Goal: Task Accomplishment & Management: Use online tool/utility

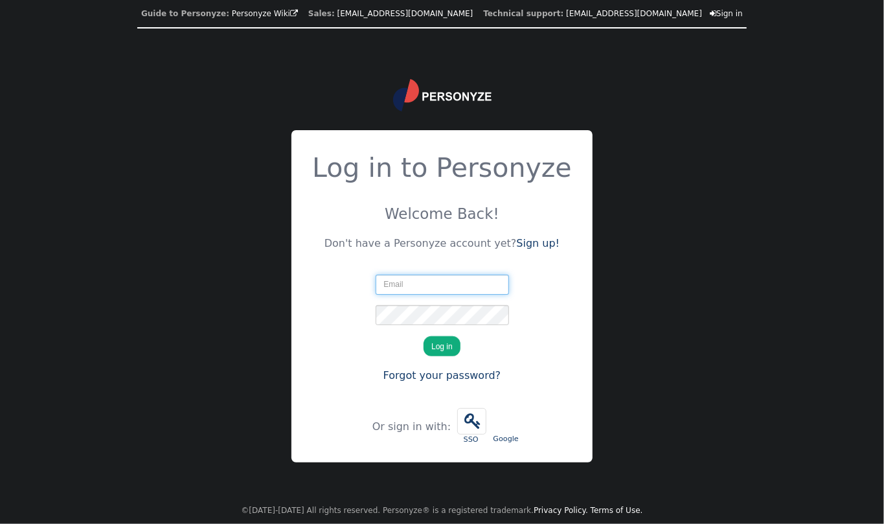
type input "[EMAIL_ADDRESS][DOMAIN_NAME]"
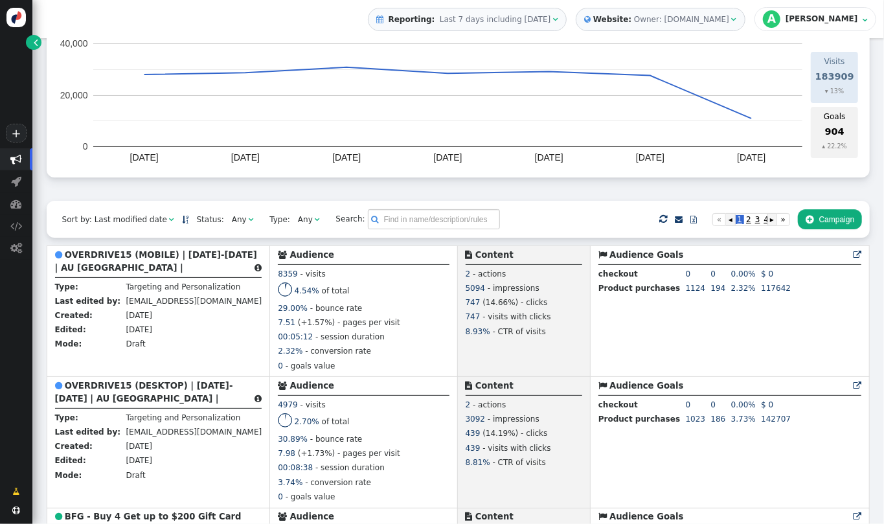
scroll to position [244, 0]
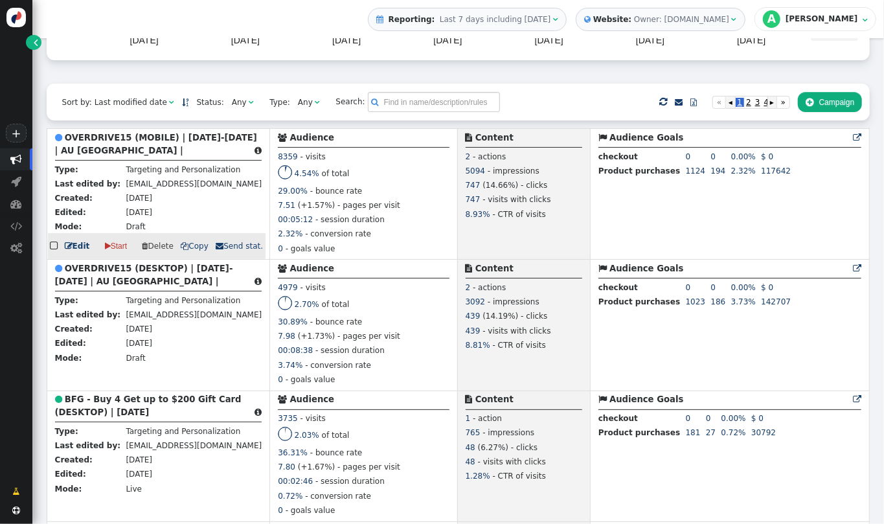
click at [145, 143] on b "OVERDRIVE15 (MOBILE) | [DATE]-[DATE] | AU [GEOGRAPHIC_DATA] |" at bounding box center [156, 144] width 202 height 23
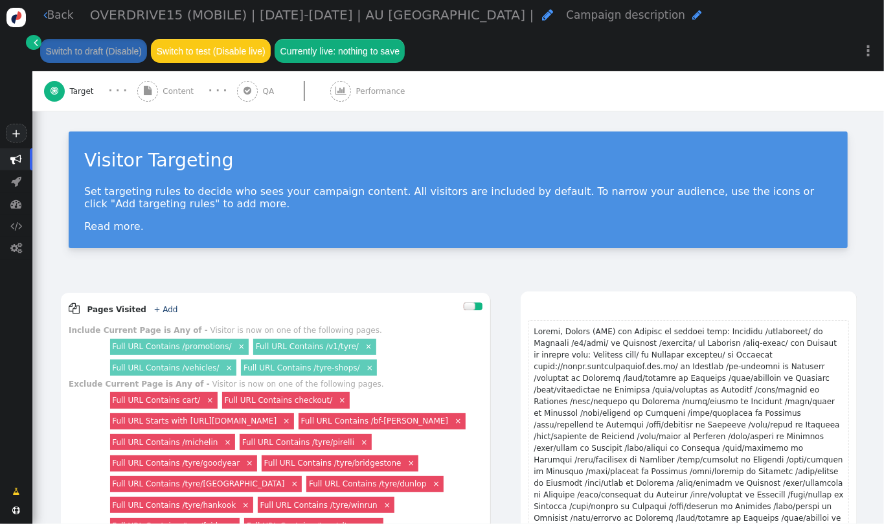
click at [164, 97] on span "Content" at bounding box center [181, 92] width 36 height 12
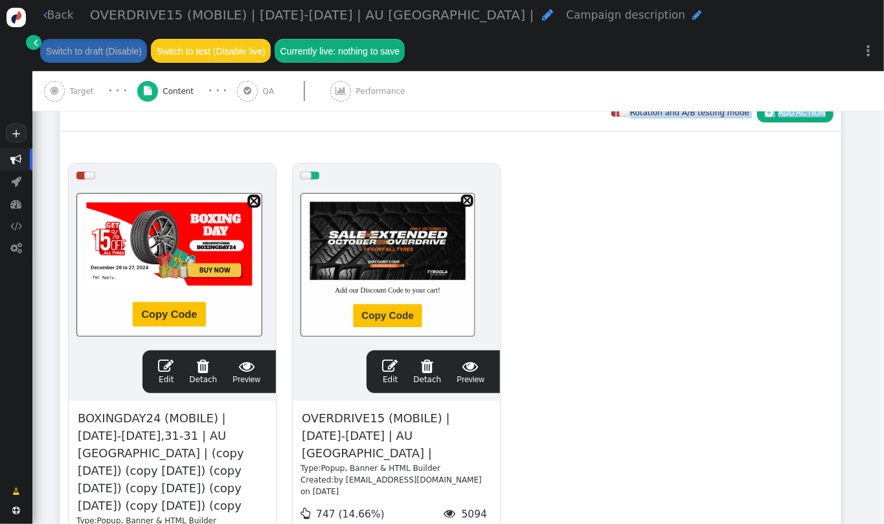
drag, startPoint x: 884, startPoint y: 172, endPoint x: 884, endPoint y: 310, distance: 137.4
click at [884, 310] on div " Back OVERDRIVE15 (MOBILE) | [DATE]-[DATE] | AU [GEOGRAPHIC_DATA] |  Campaign…" at bounding box center [458, 262] width 852 height 524
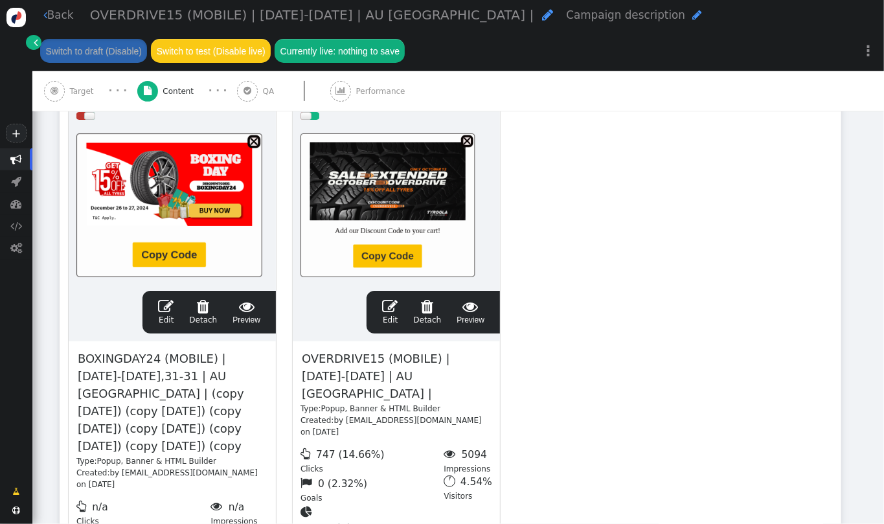
click at [386, 316] on div " Edit  Detach  Preview" at bounding box center [434, 312] width 118 height 27
click at [397, 314] on span "" at bounding box center [390, 307] width 16 height 16
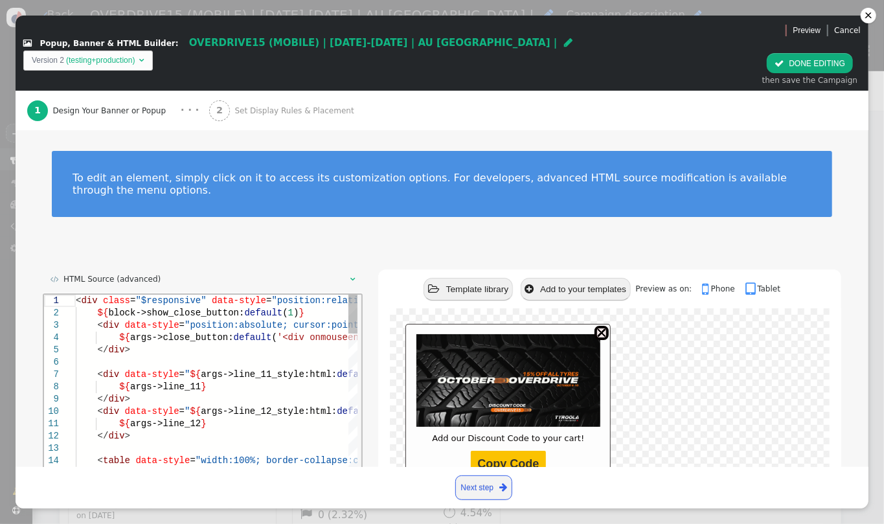
scroll to position [0, 223]
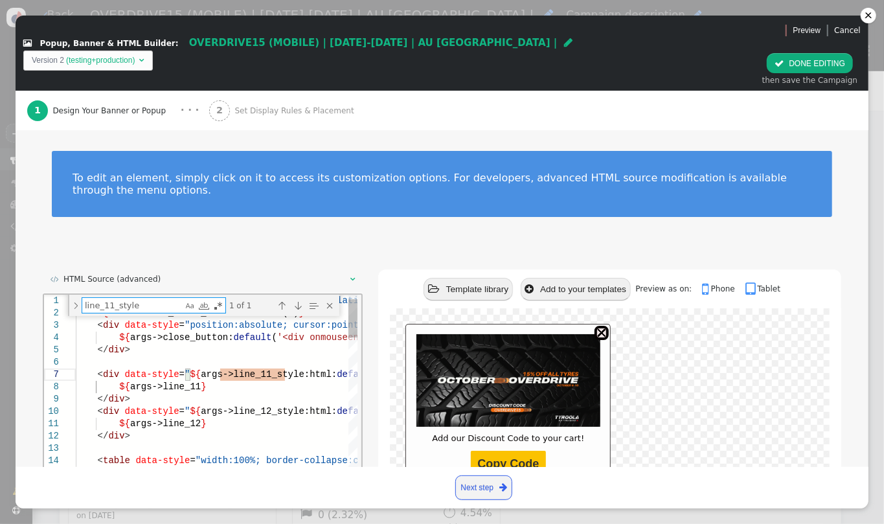
type textarea "transition: all 0.3s ease 0s; border-radius: 35%; background-image: linear-grad…"
type textarea "P"
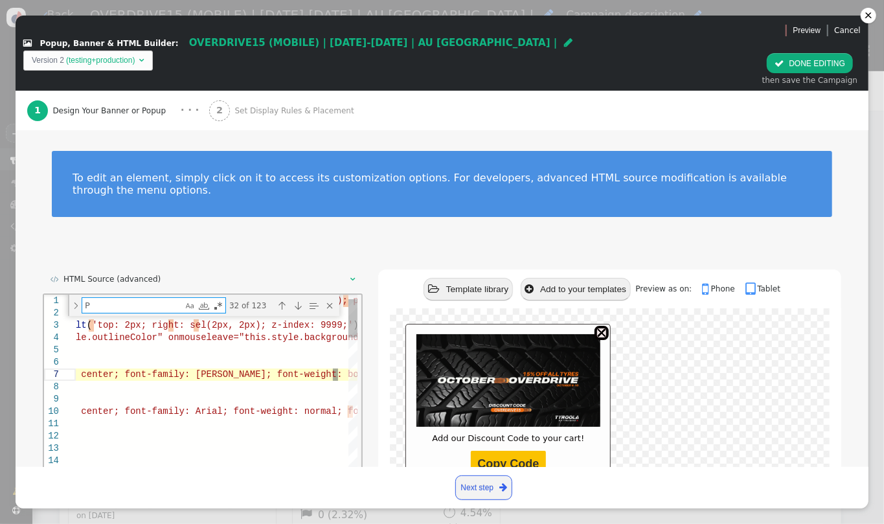
type textarea "${args->line_12} </div> <table data-style="width:100%; border-collapse:collapse…"
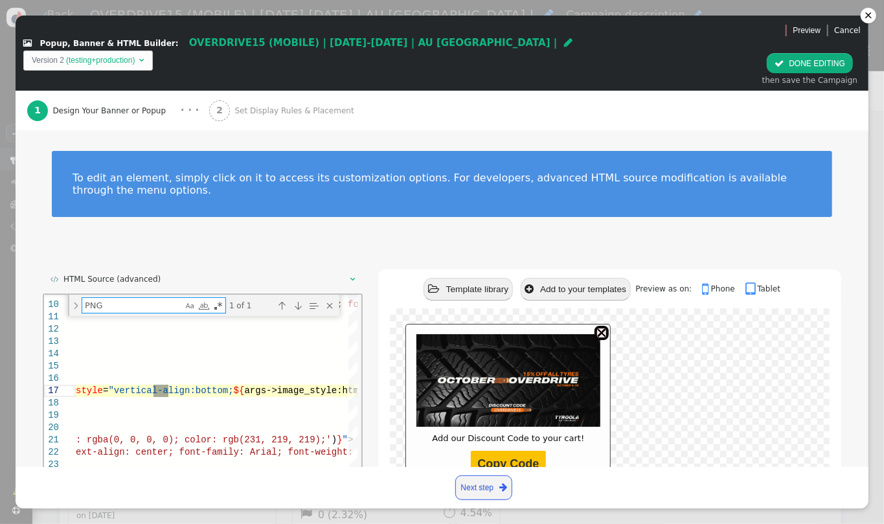
type textarea "PNG"
click at [53, 390] on span "'" at bounding box center [50, 390] width 5 height 10
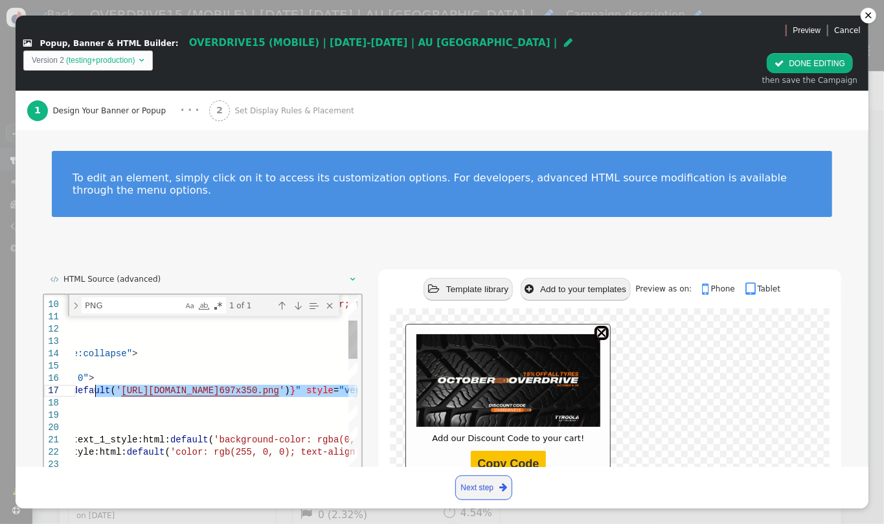
paste textarea "EXTENDED_OVERDRIVE15"
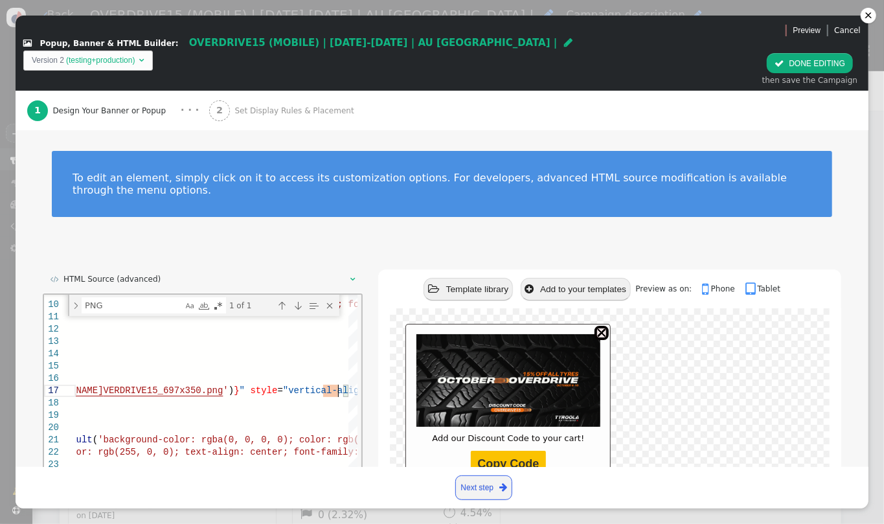
scroll to position [53, 0]
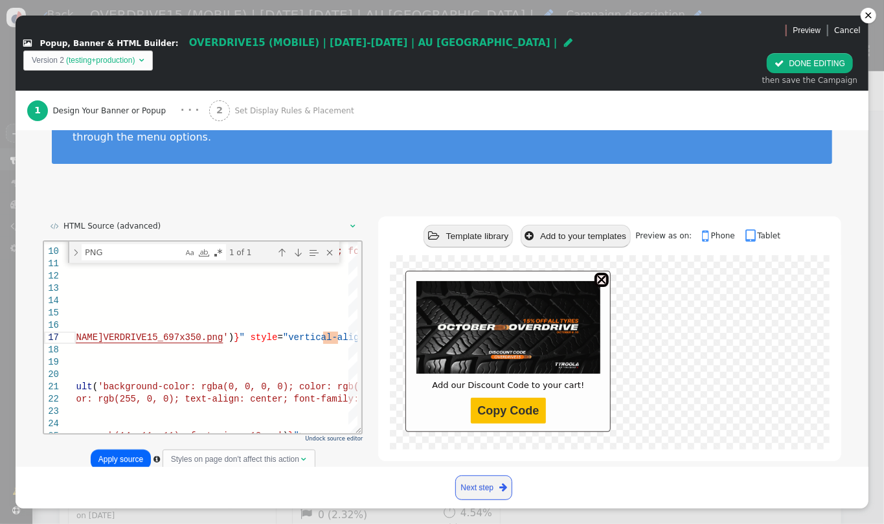
click at [115, 450] on button "Apply source" at bounding box center [121, 460] width 60 height 20
click at [226, 391] on span "'background-color: rgba(0, 0, 0, 0); color: rgb(23" at bounding box center [233, 386] width 272 height 10
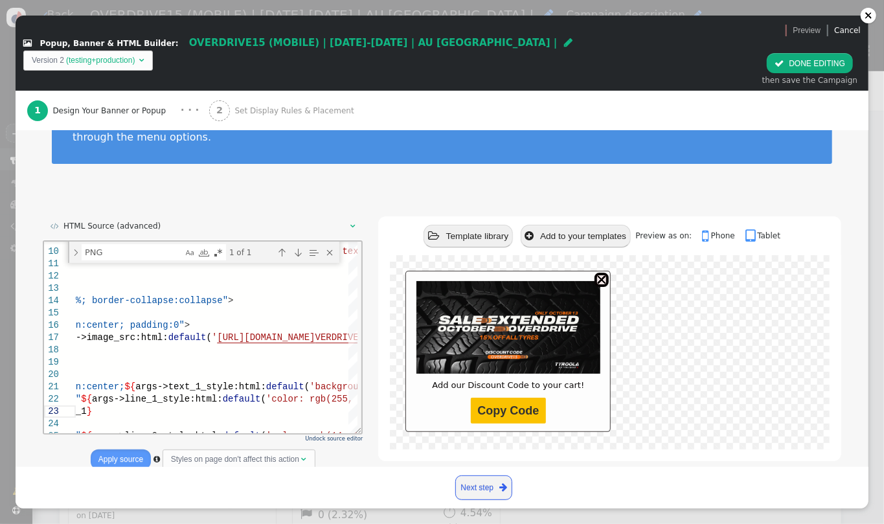
click at [120, 450] on button "Apply source" at bounding box center [121, 460] width 60 height 20
type textarea "${args->line_12} </div> <table data-style="width:100%; border-collapse:collapse…"
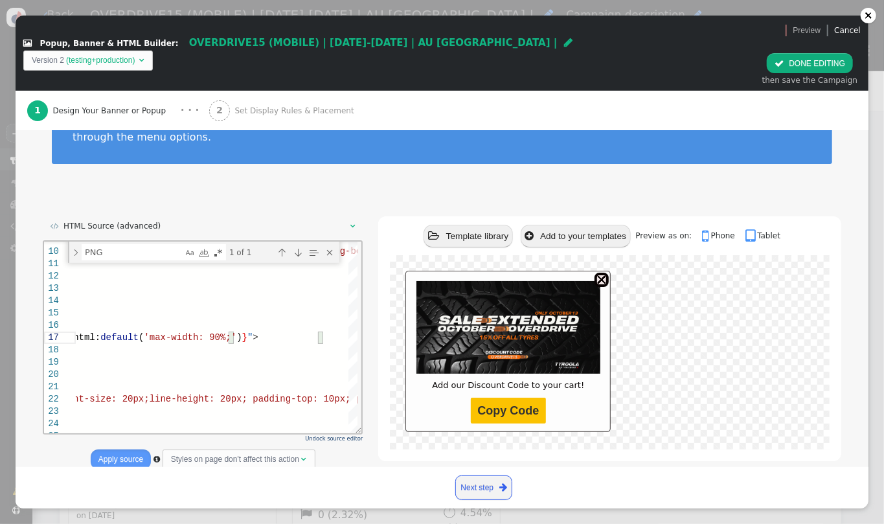
click at [807, 53] on button " DONE EDITING" at bounding box center [810, 63] width 86 height 20
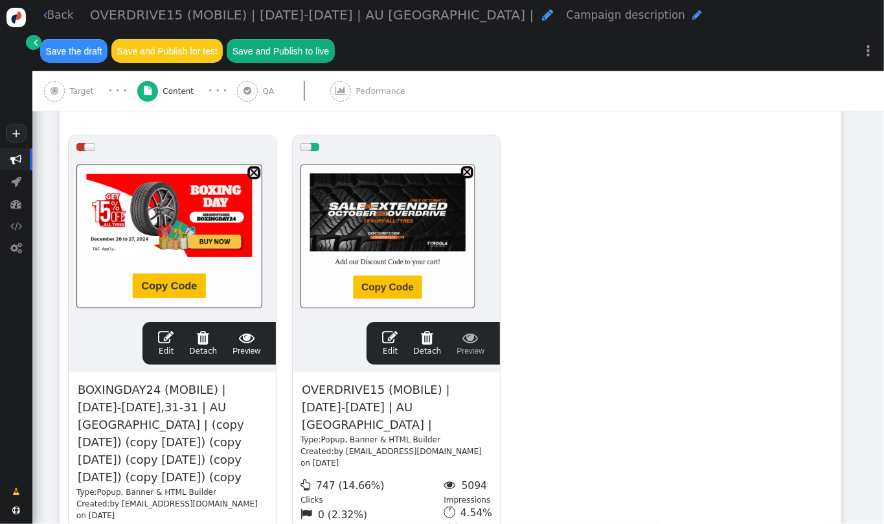
scroll to position [0, 0]
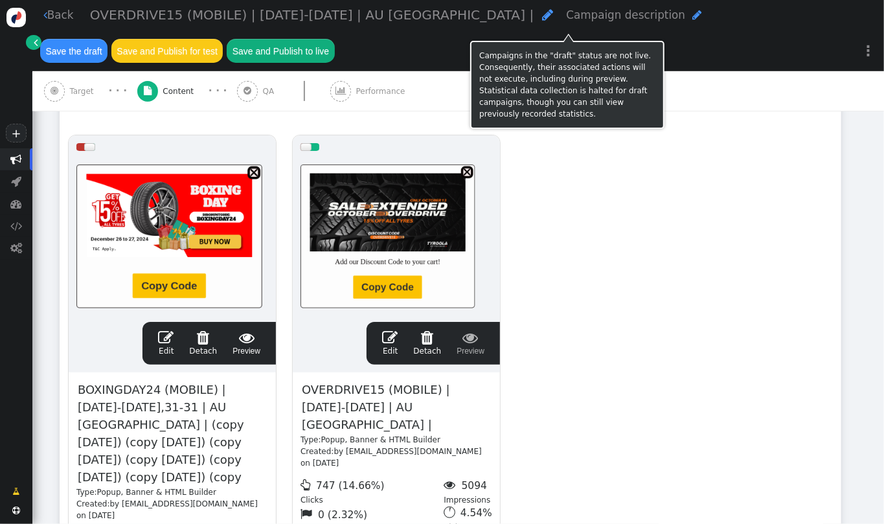
click at [108, 39] on button "Save the draft" at bounding box center [73, 50] width 67 height 23
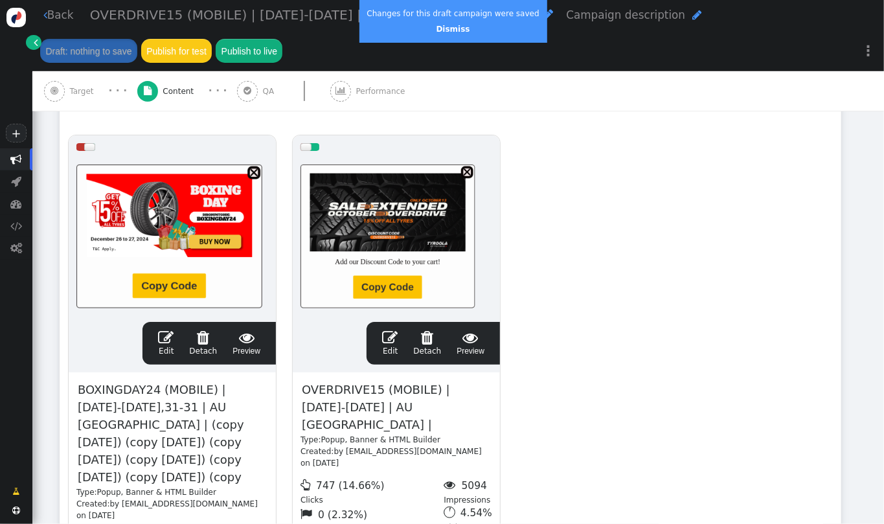
click at [56, 23] on link " Back" at bounding box center [58, 15] width 30 height 16
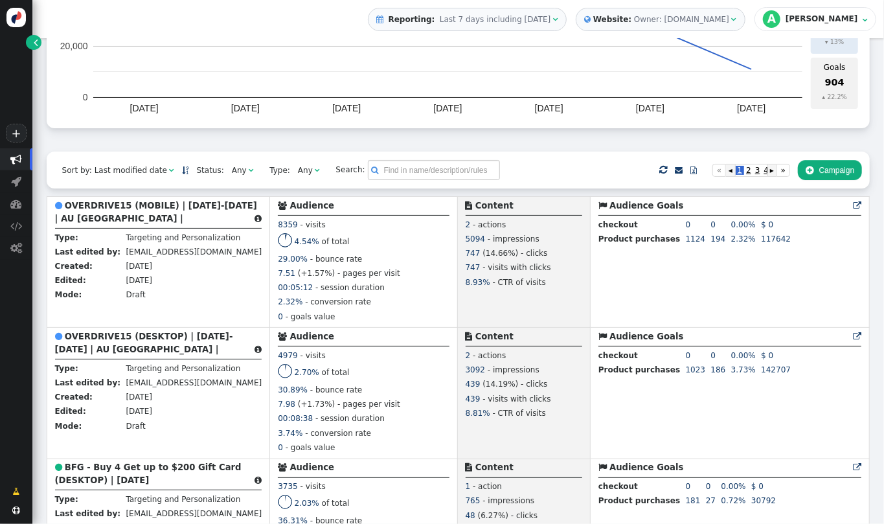
scroll to position [196, 0]
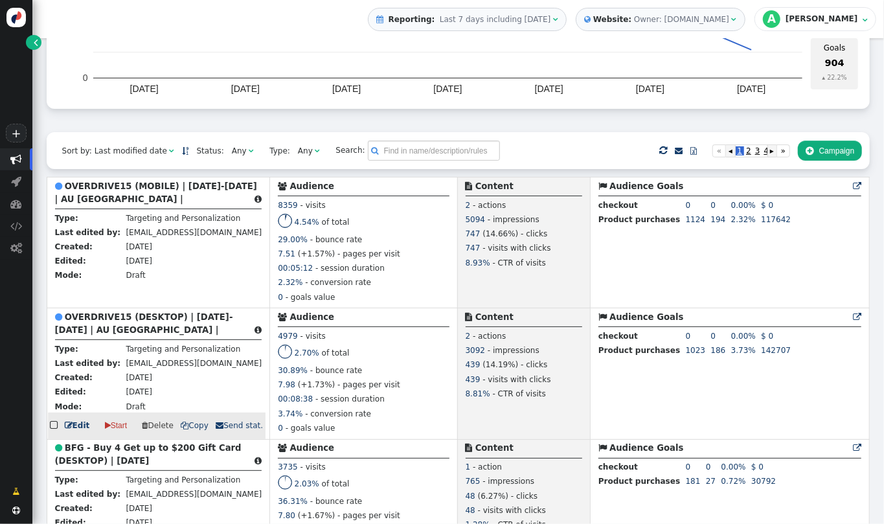
click at [107, 319] on b "OVERDRIVE15 (DESKTOP) | [DATE]-[DATE] | AU [GEOGRAPHIC_DATA] |" at bounding box center [144, 323] width 178 height 23
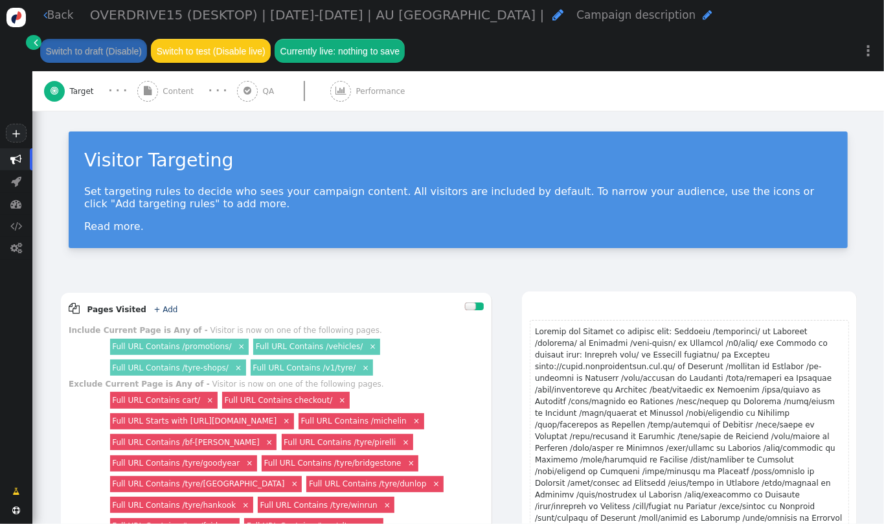
click at [170, 89] on span "Content" at bounding box center [181, 92] width 36 height 12
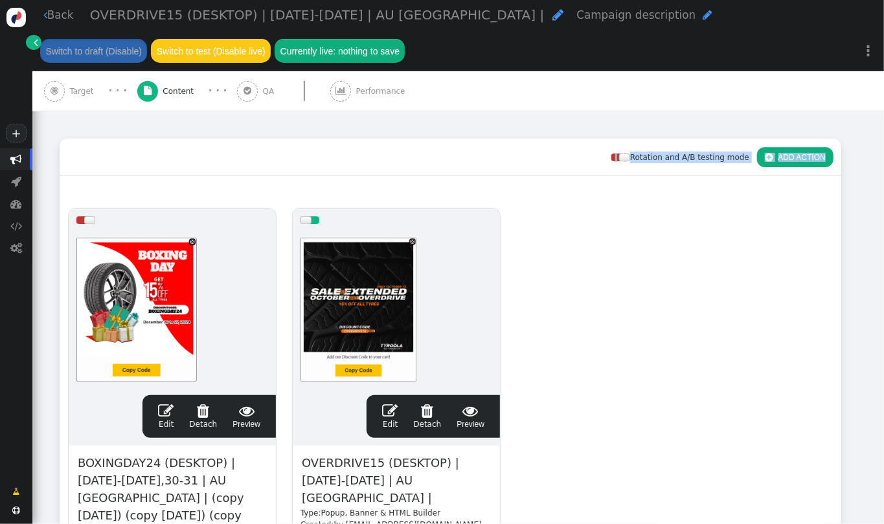
drag, startPoint x: 884, startPoint y: 136, endPoint x: 884, endPoint y: 220, distance: 84.2
click at [884, 220] on div " Back OVERDRIVE15 (DESKTOP) | [DATE]-[DATE] | AU [GEOGRAPHIC_DATA] |  Campaig…" at bounding box center [458, 262] width 852 height 524
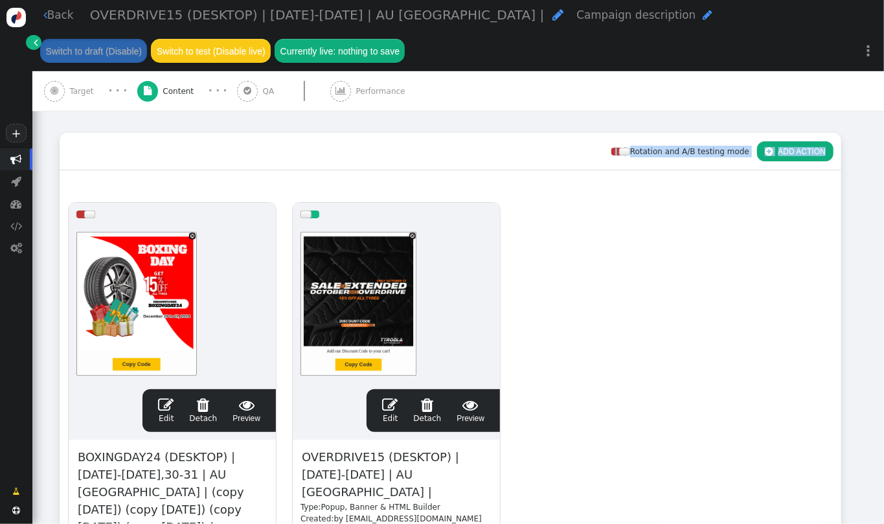
click at [391, 405] on span "" at bounding box center [390, 405] width 16 height 16
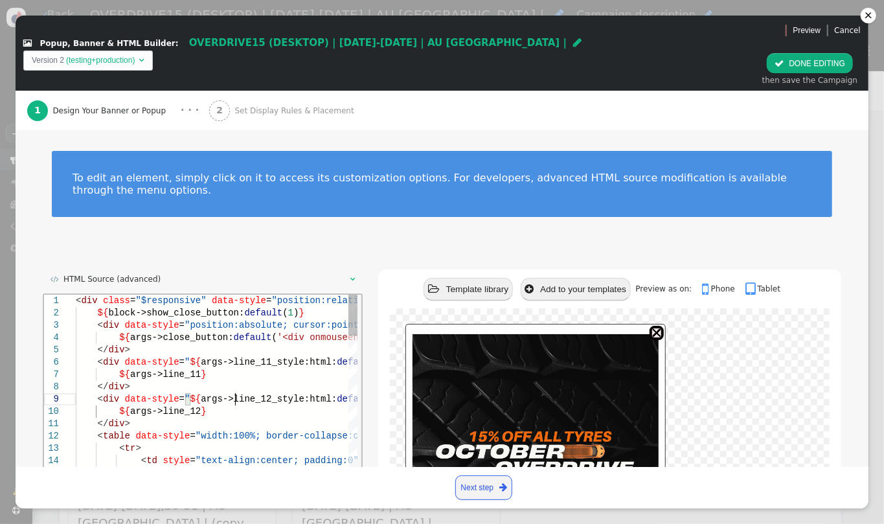
scroll to position [0, 34]
click at [234, 398] on span "args->line_12_style:html:" at bounding box center [268, 398] width 136 height 10
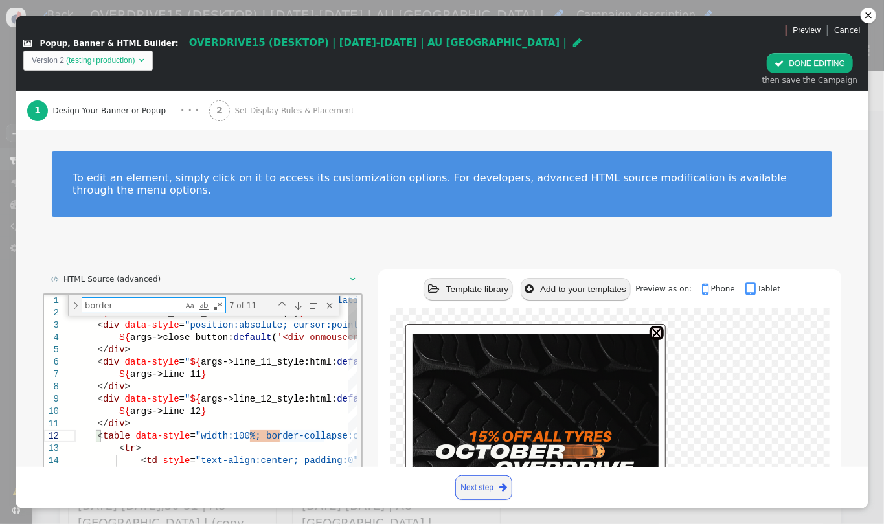
type textarea "</div> <table data-style="width:100%; border-collapse:collapse"> <tr> <td style…"
type textarea "P"
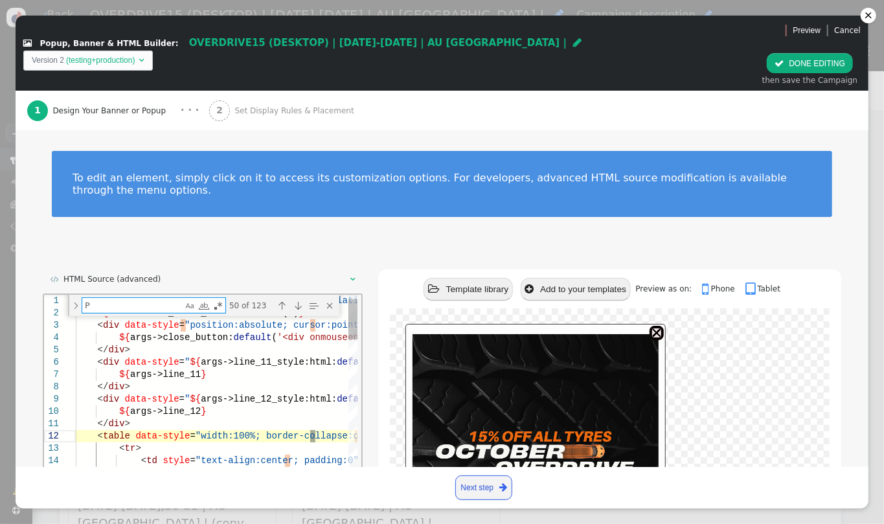
type textarea "</div> <table data-style="width:100%; border-collapse:collapse"> <tr> <td style…"
type textarea "PN"
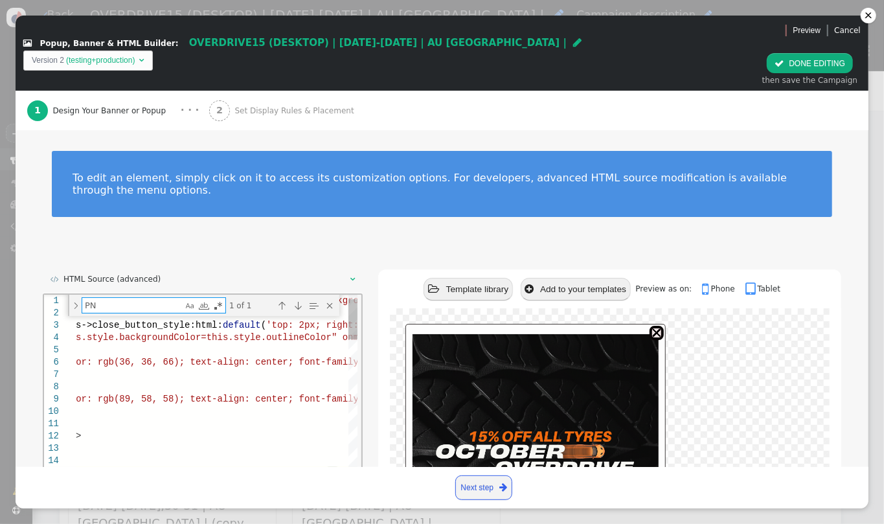
type textarea "</div> <table data-style="width:100%; border-collapse:collapse"> <tr> <td style…"
type textarea "PNG"
click at [223, 467] on span "'" at bounding box center [220, 472] width 5 height 10
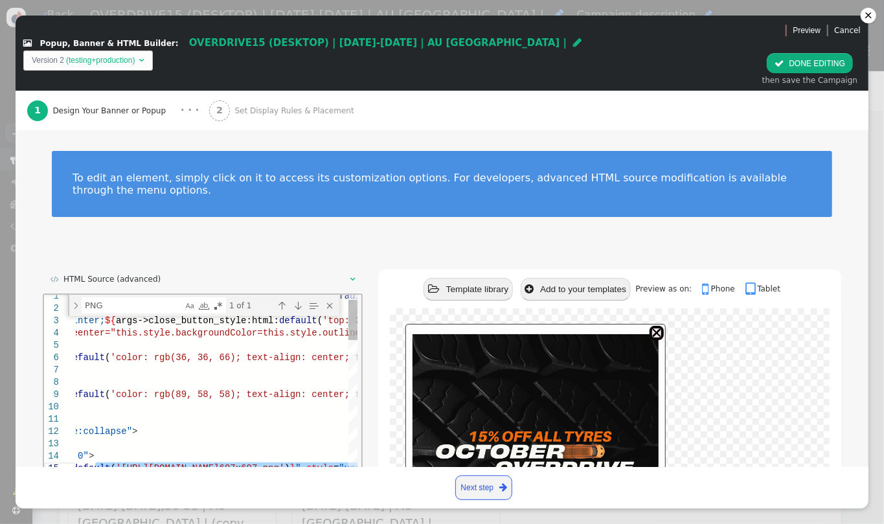
paste textarea "EXTENDED_OVERDRIVE15"
type textarea "</div> <table data-style="width:100%; border-collapse:collapse"> <tr> <td style…"
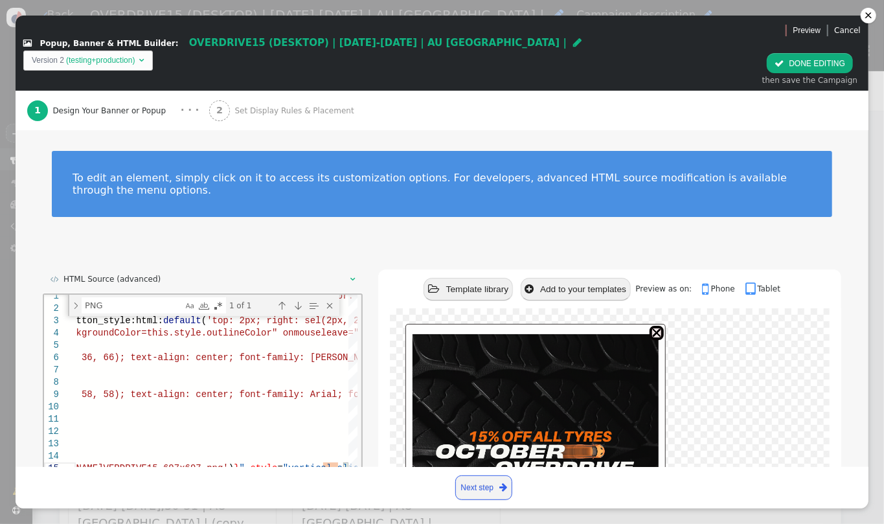
scroll to position [194, 0]
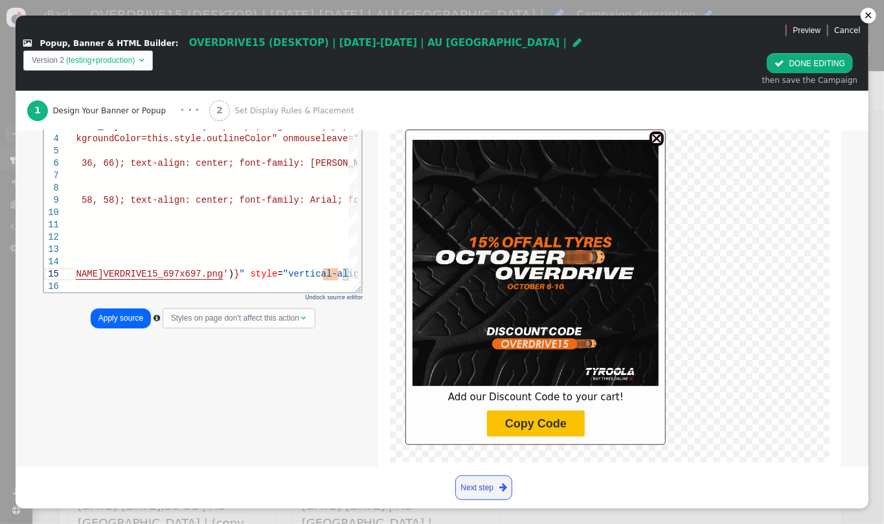
click at [114, 273] on div "Undock source editor Apply source  Styles on page don't affect this action " at bounding box center [203, 214] width 320 height 231
click at [115, 308] on button "Apply source" at bounding box center [121, 318] width 60 height 20
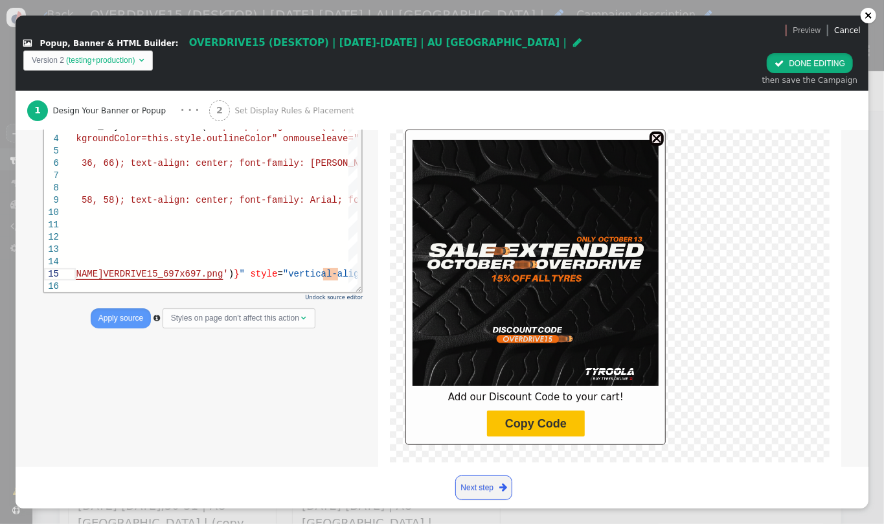
click at [796, 53] on button " DONE EDITING" at bounding box center [810, 63] width 86 height 20
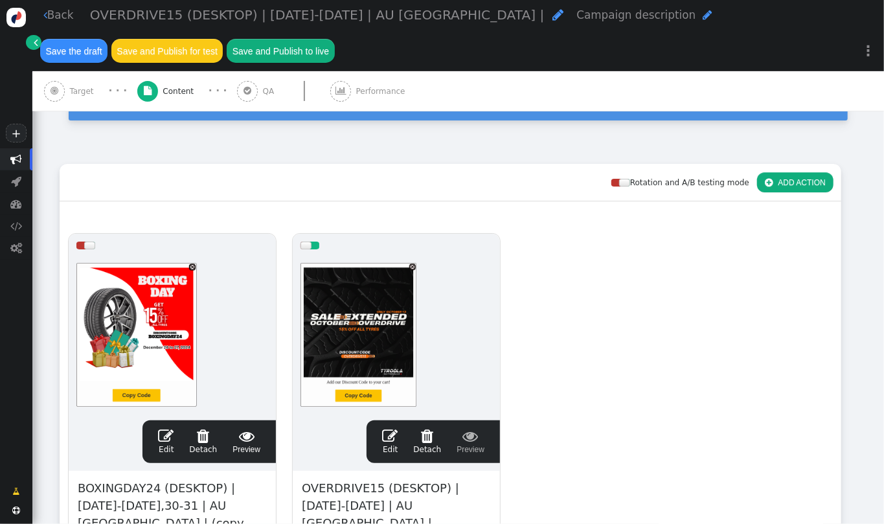
scroll to position [0, 0]
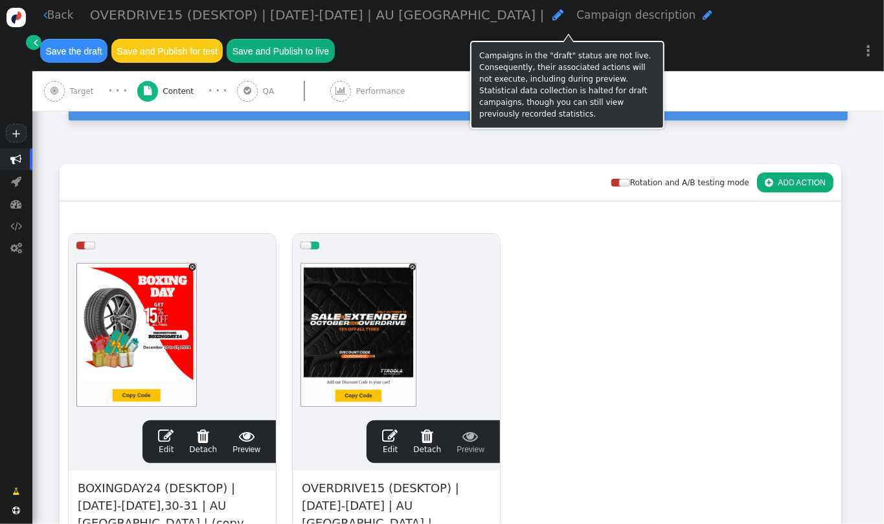
click at [108, 39] on button "Save the draft" at bounding box center [73, 50] width 67 height 23
